Goal: Task Accomplishment & Management: Manage account settings

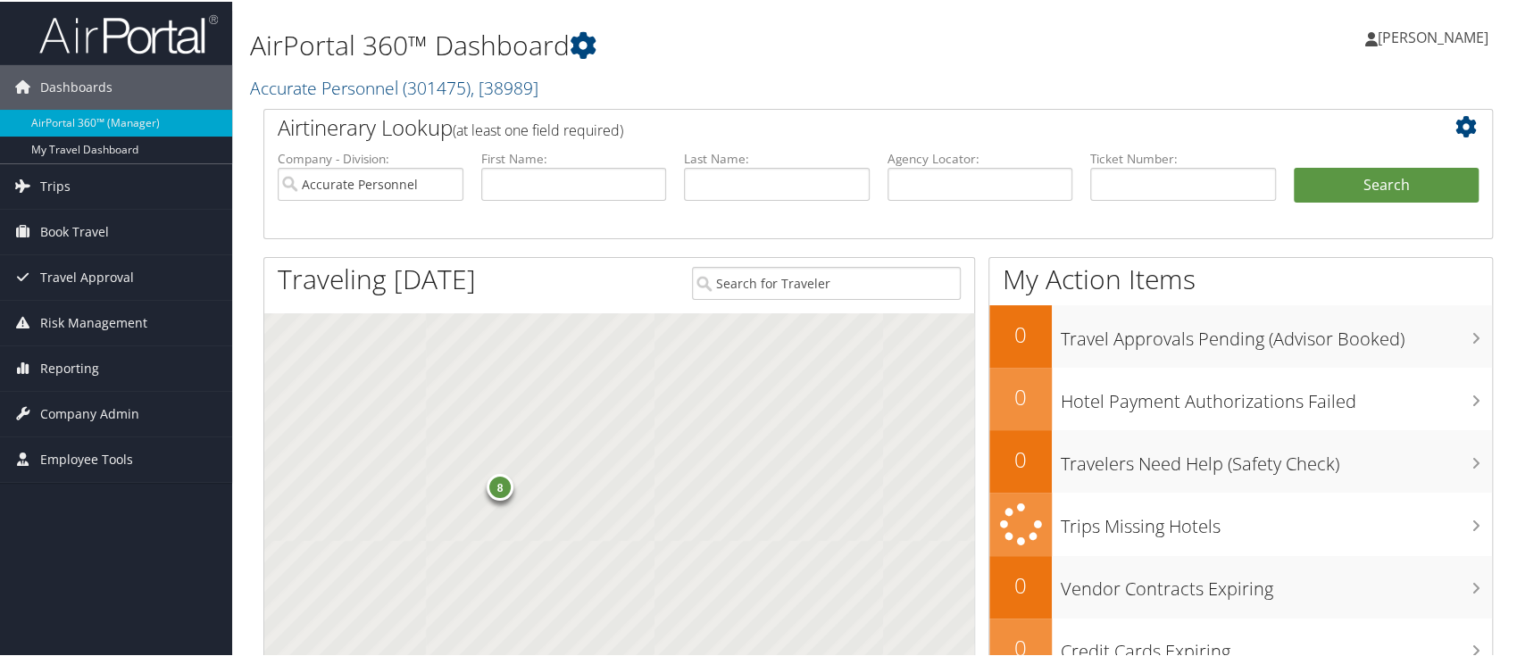
click at [1418, 24] on link "[PERSON_NAME]" at bounding box center [1435, 36] width 141 height 54
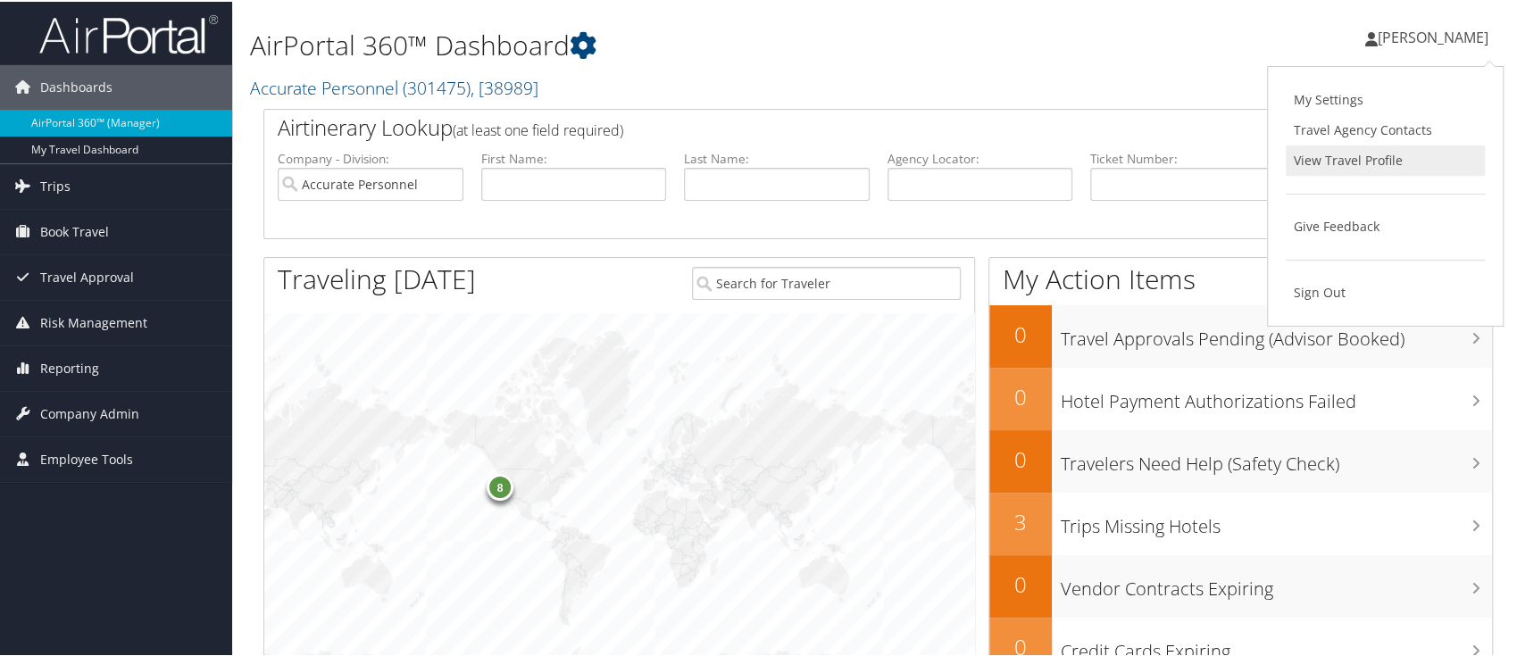
click at [1348, 160] on link "View Travel Profile" at bounding box center [1384, 159] width 199 height 30
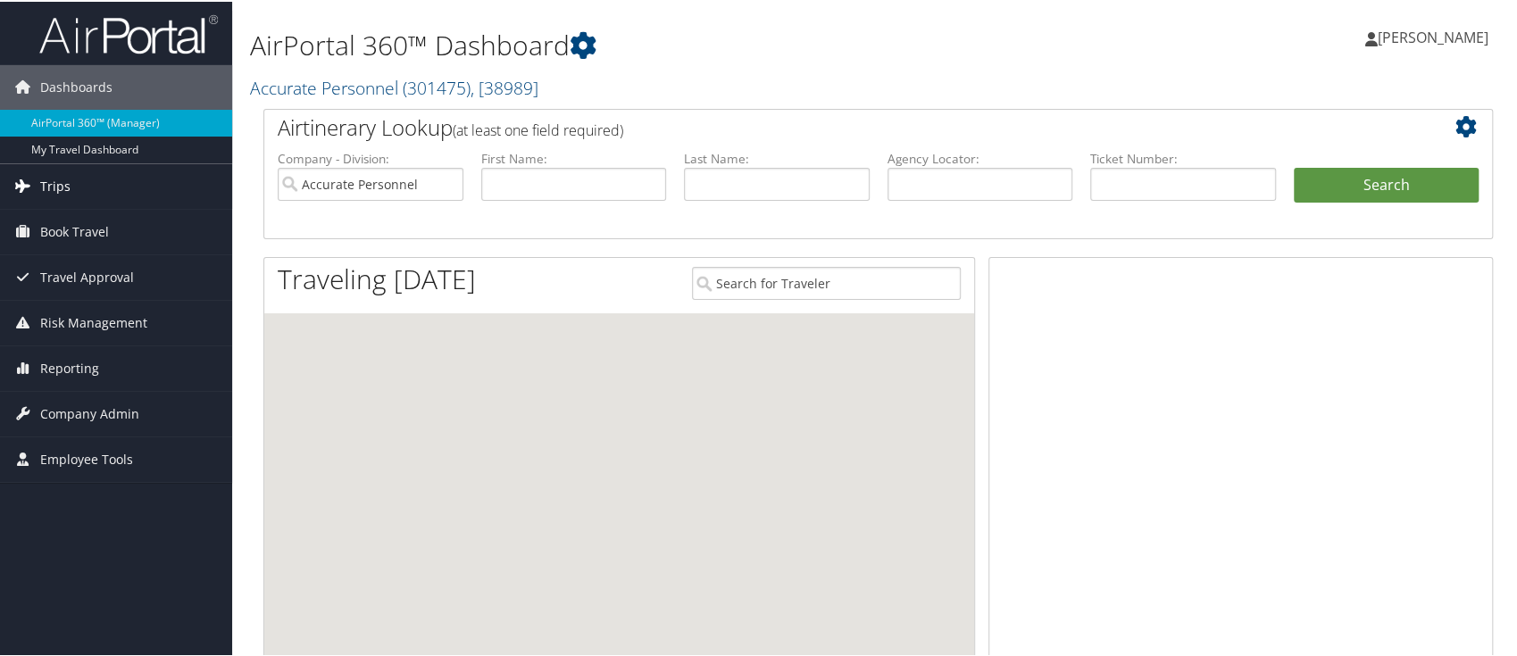
click at [60, 198] on span "Trips" at bounding box center [55, 184] width 30 height 45
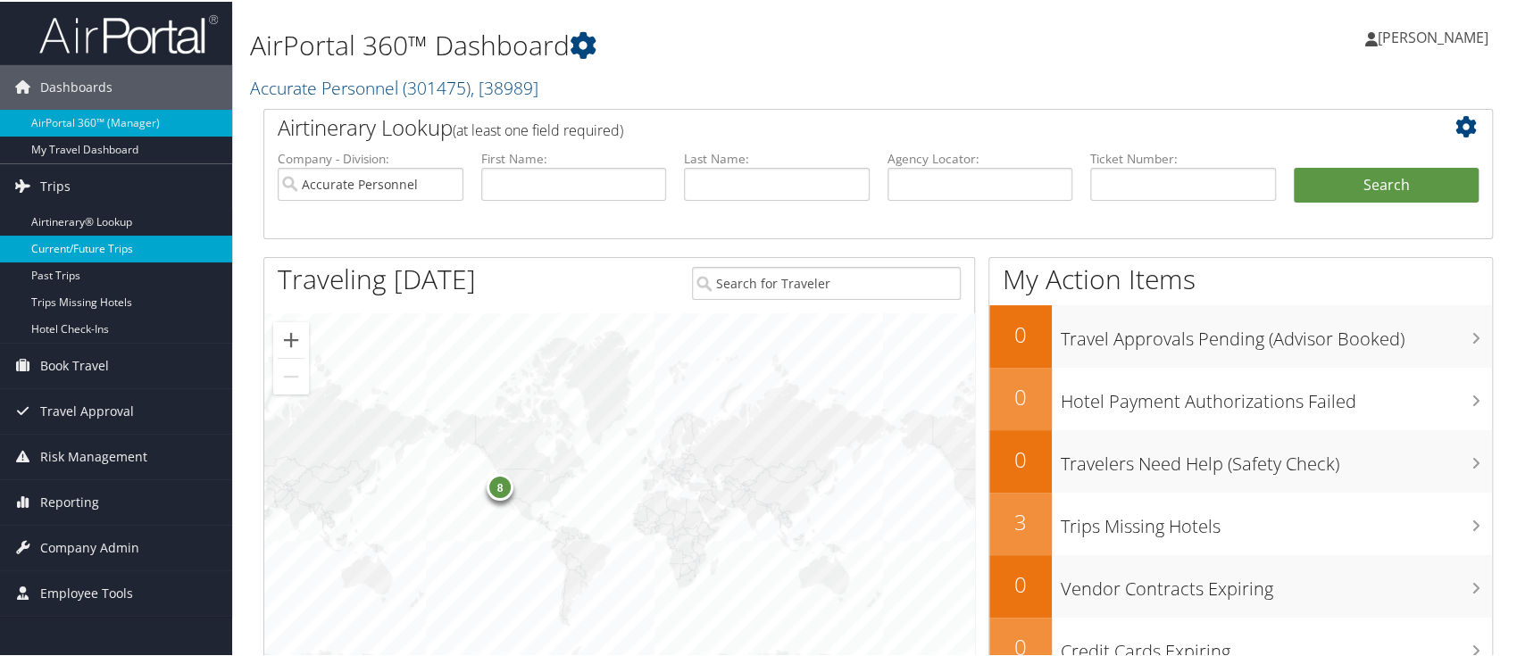
click at [79, 255] on link "Current/Future Trips" at bounding box center [116, 247] width 232 height 27
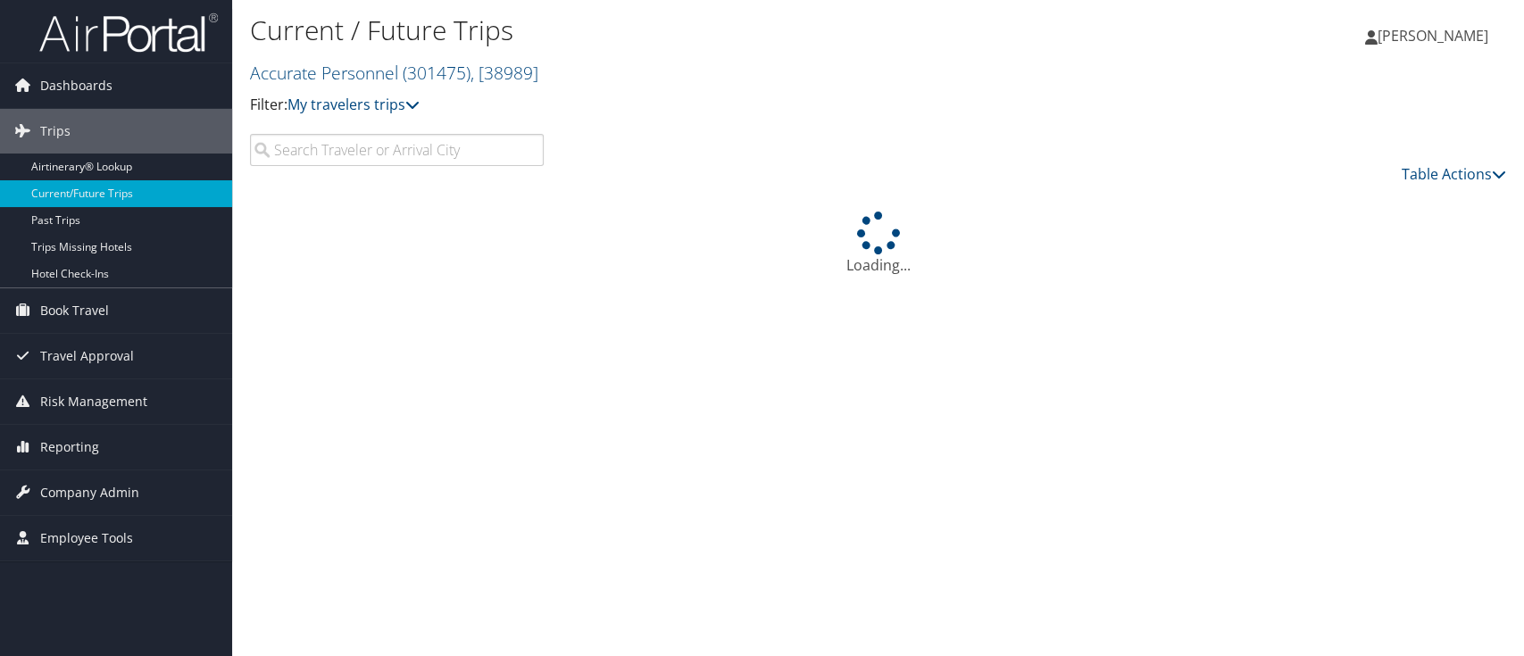
click at [364, 155] on input "search" at bounding box center [397, 150] width 294 height 32
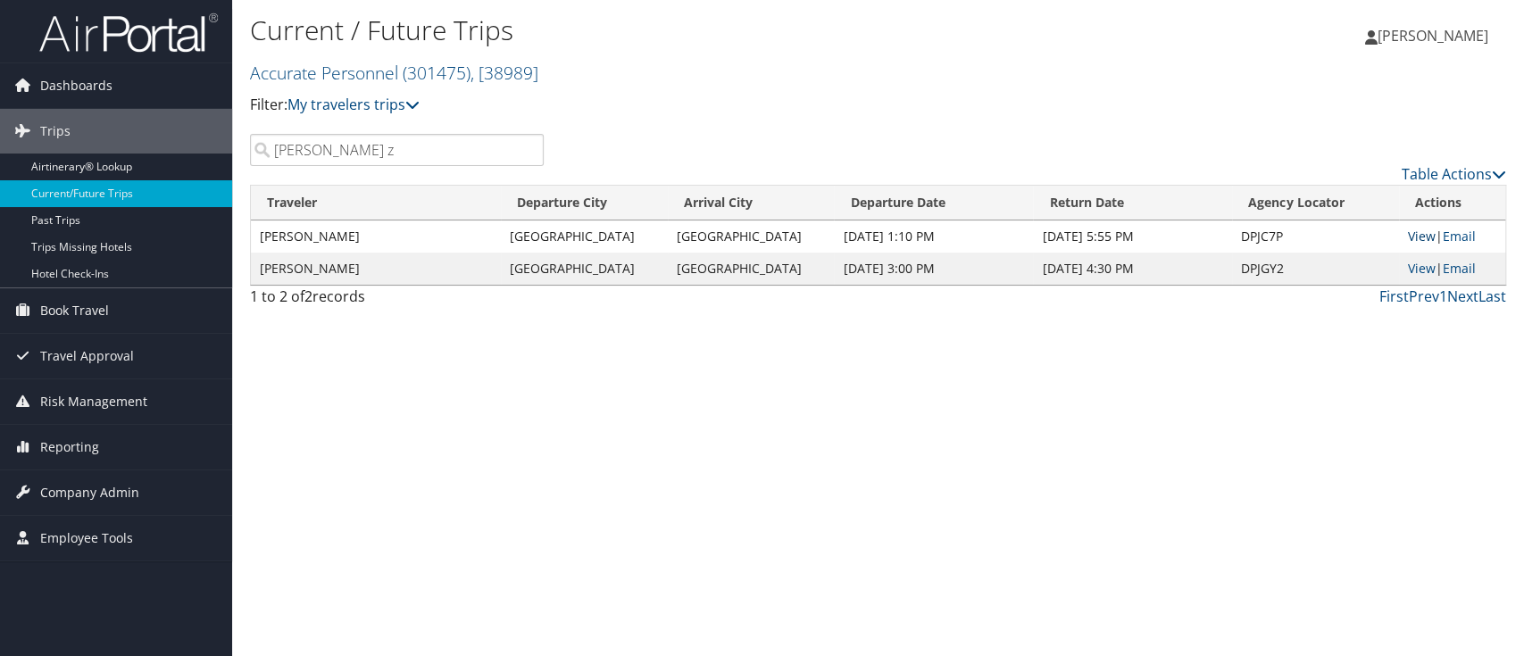
type input "Lizette z"
click at [1427, 230] on link "View" at bounding box center [1422, 236] width 28 height 17
click at [1421, 268] on link "View" at bounding box center [1422, 268] width 28 height 17
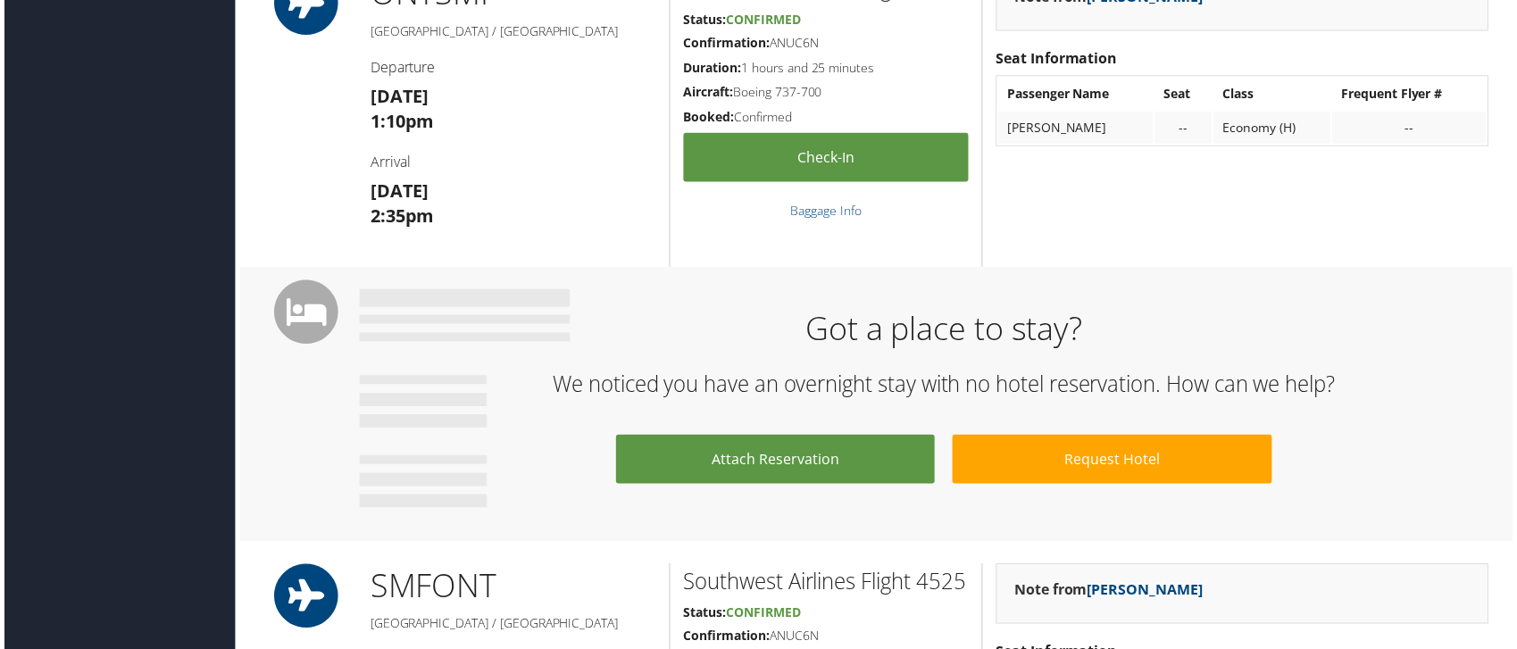
scroll to position [425, 0]
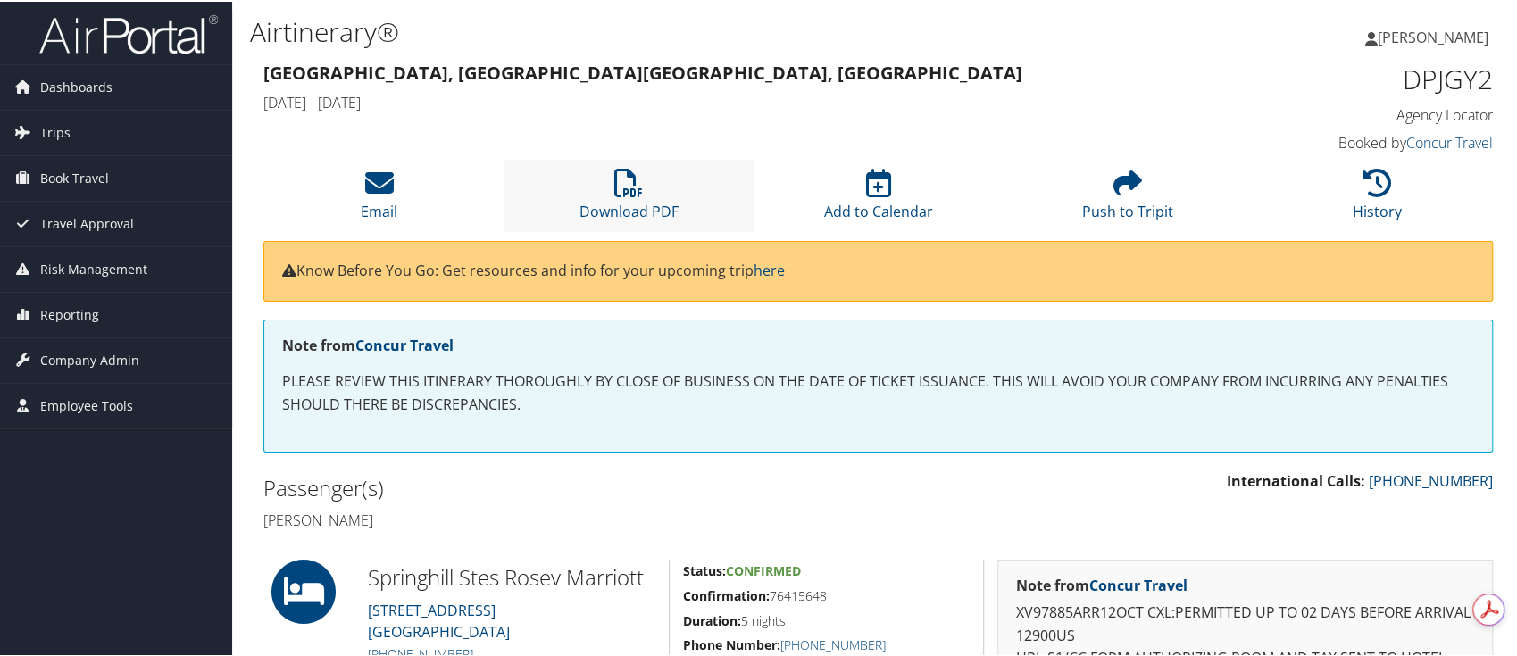
click at [607, 184] on li "Download PDF" at bounding box center [627, 194] width 249 height 72
click at [377, 203] on link "Email" at bounding box center [379, 198] width 37 height 43
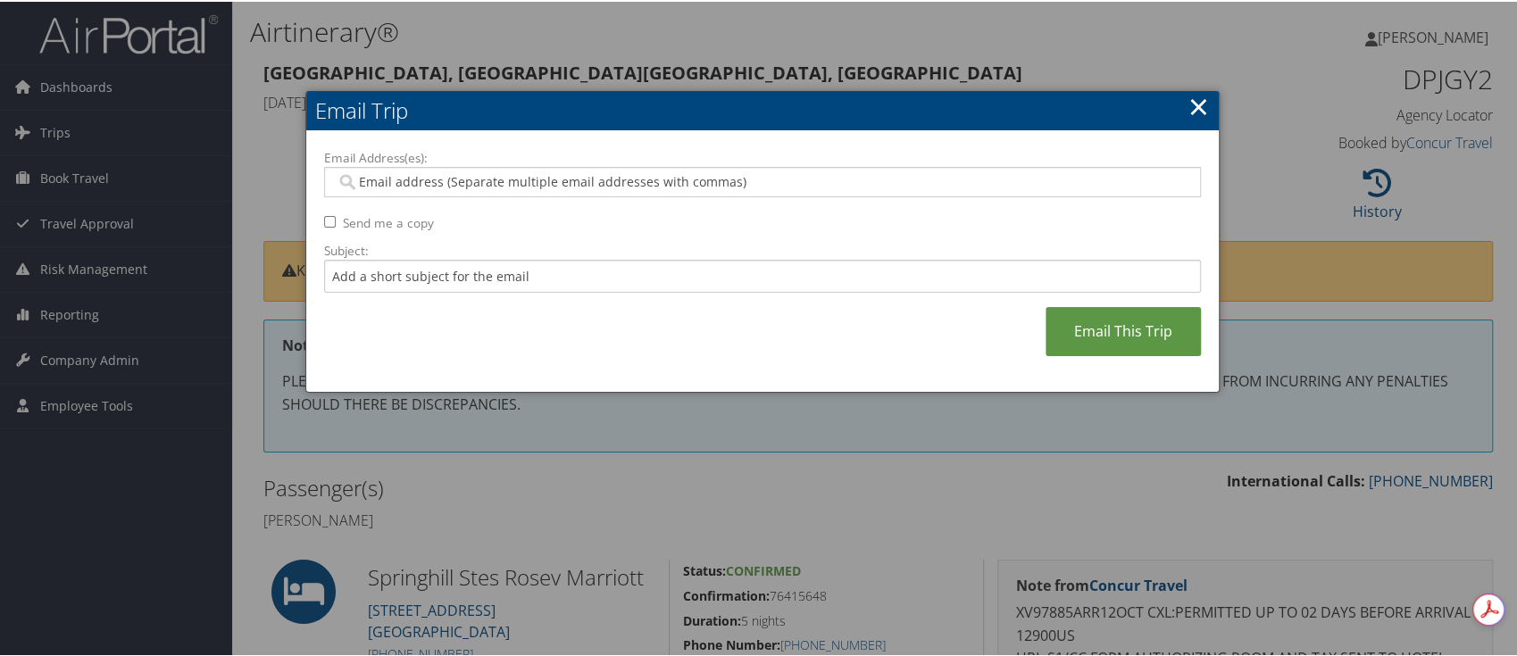
click at [447, 178] on input "Email Address(es):" at bounding box center [762, 180] width 852 height 18
type input "l"
click at [1188, 104] on link "×" at bounding box center [1198, 105] width 21 height 36
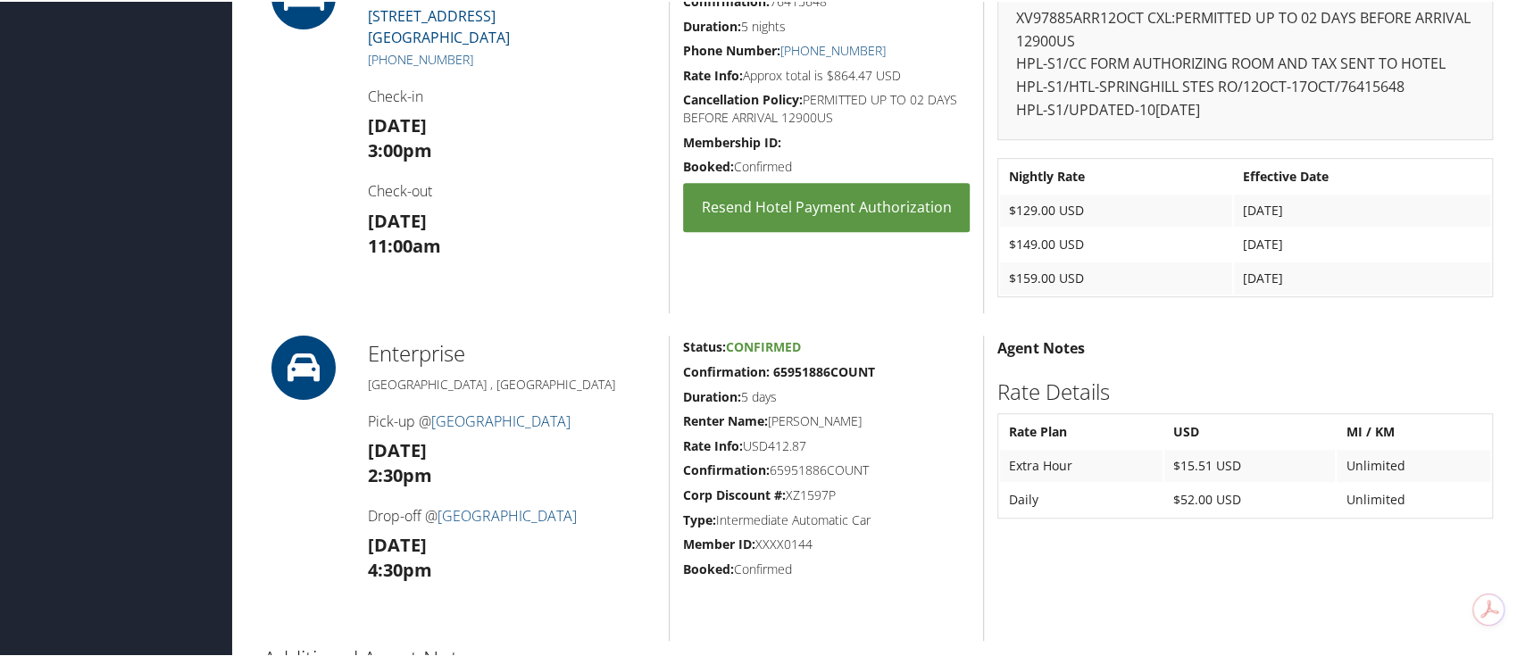
scroll to position [714, 0]
